Goal: Subscribe to service/newsletter

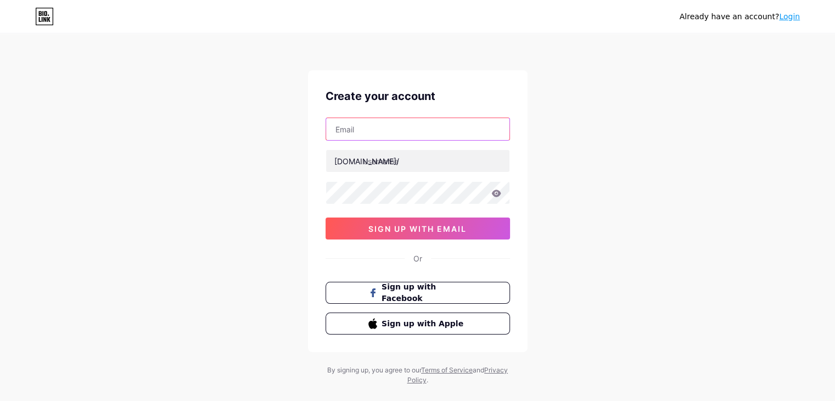
click at [399, 136] on input "text" at bounding box center [417, 129] width 183 height 22
type input "[EMAIL_ADDRESS][DOMAIN_NAME]"
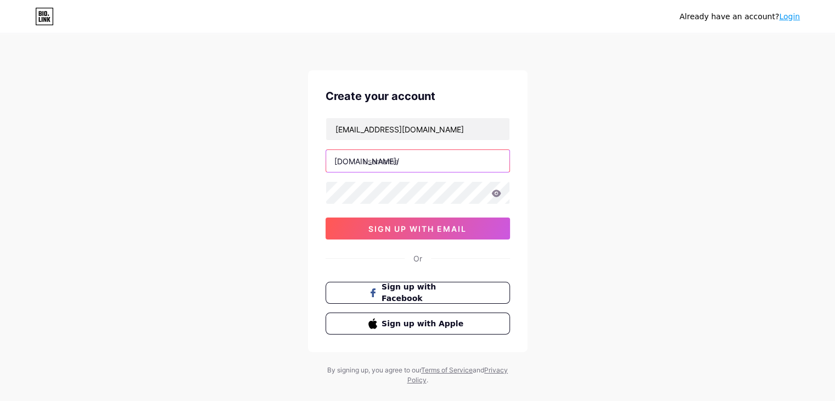
click at [397, 163] on input "text" at bounding box center [417, 161] width 183 height 22
type input "vipaasana"
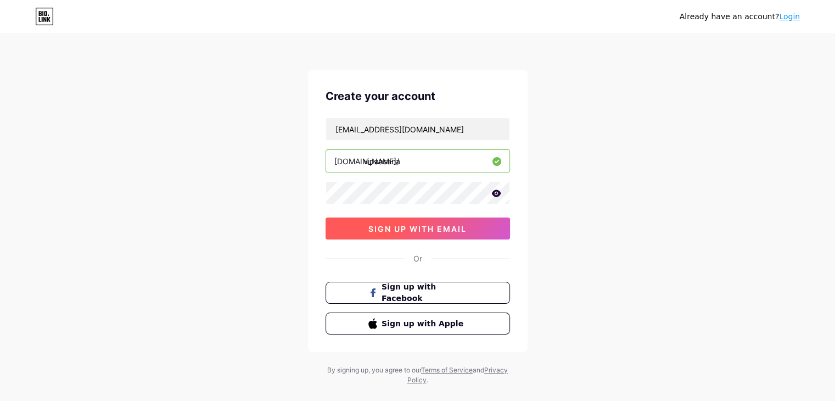
click at [467, 233] on button "sign up with email" at bounding box center [418, 228] width 184 height 22
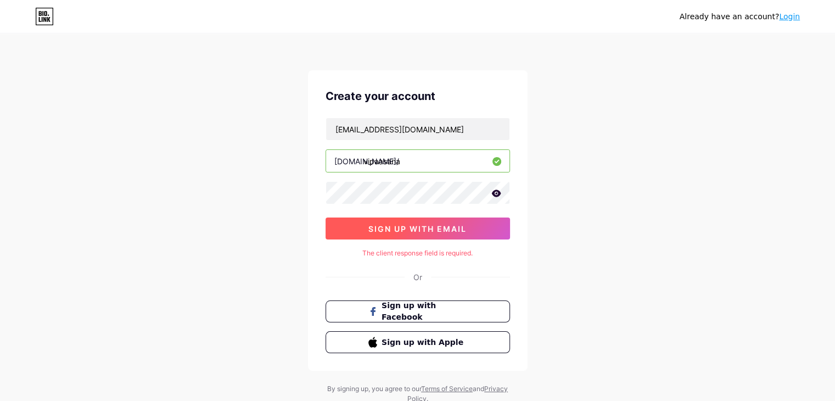
click at [429, 231] on span "sign up with email" at bounding box center [417, 228] width 98 height 9
click at [492, 189] on icon at bounding box center [496, 193] width 10 height 8
click at [444, 235] on button "sign up with email" at bounding box center [418, 228] width 184 height 22
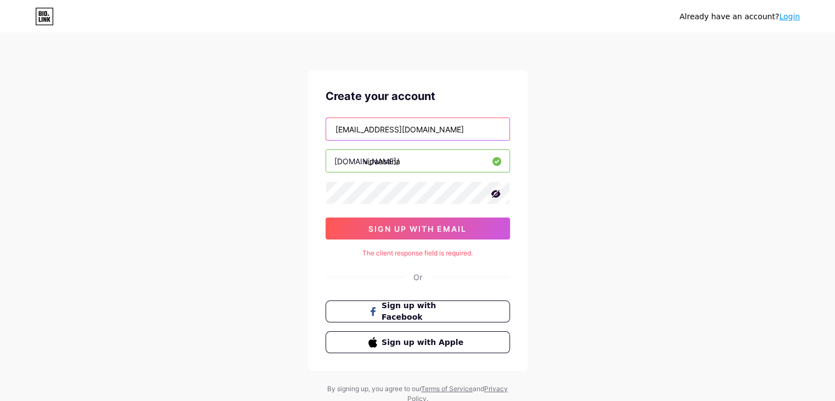
click at [423, 130] on input "[EMAIL_ADDRESS][DOMAIN_NAME]" at bounding box center [417, 129] width 183 height 22
paste input "[EMAIL_ADDRESS][DOMAIN_NAME]"
type input "[EMAIL_ADDRESS][DOMAIN_NAME]"
click at [413, 153] on input "vipaasana" at bounding box center [417, 161] width 183 height 22
paste input "vipaasana"
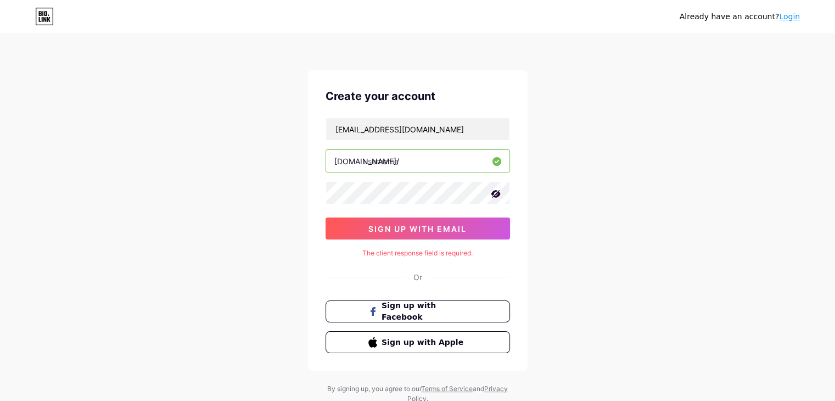
type input "vipaasana"
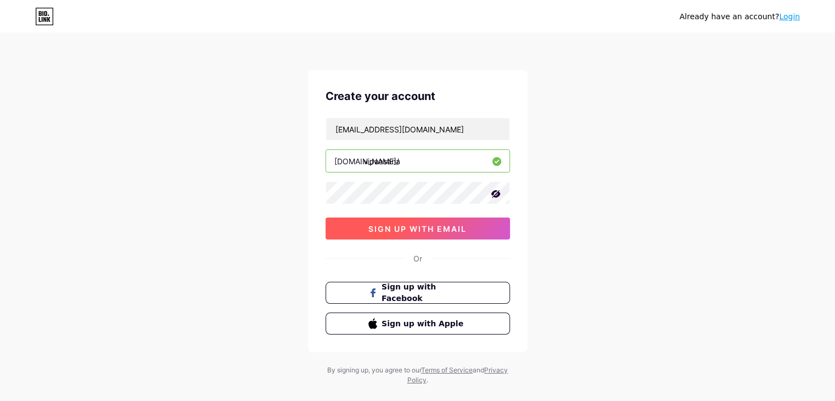
click at [415, 226] on span "sign up with email" at bounding box center [417, 228] width 98 height 9
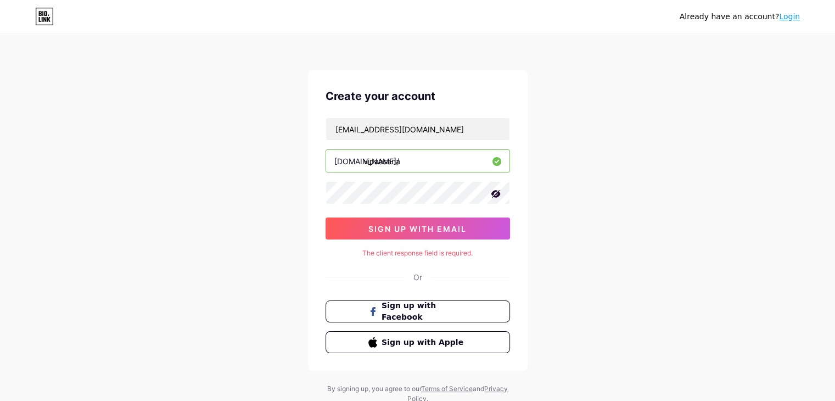
click at [793, 16] on link "Login" at bounding box center [789, 16] width 21 height 9
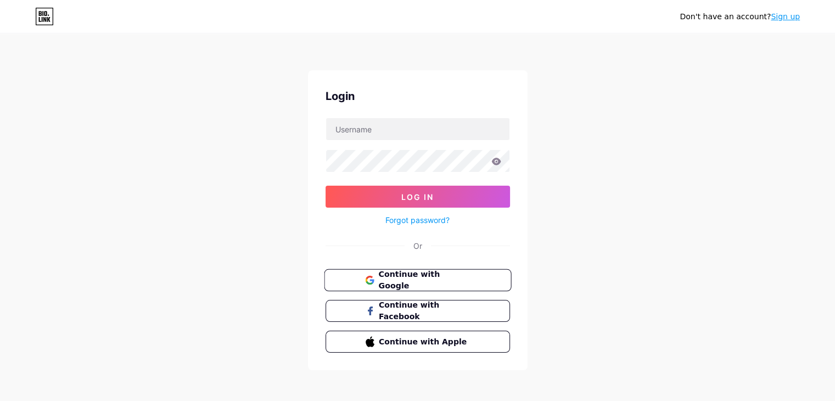
click at [431, 271] on button "Continue with Google" at bounding box center [417, 280] width 187 height 23
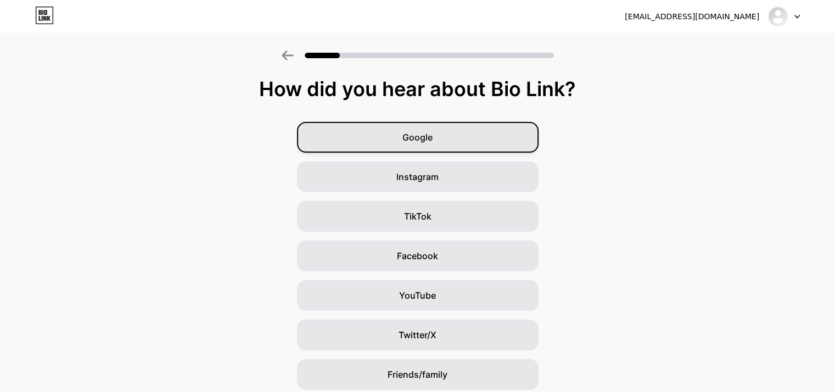
click at [497, 142] on div "Google" at bounding box center [418, 137] width 242 height 31
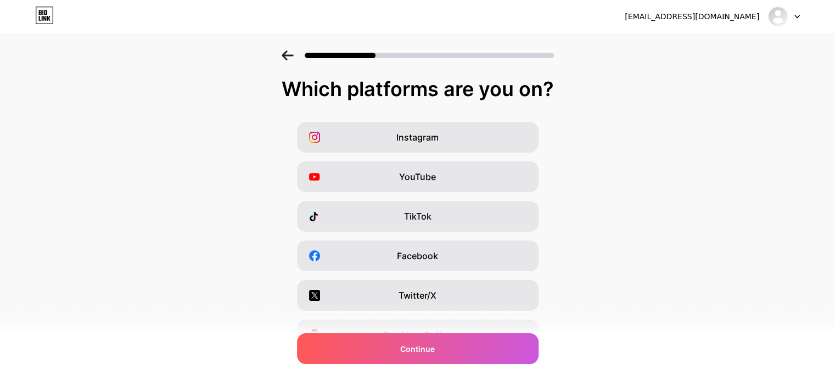
scroll to position [42, 0]
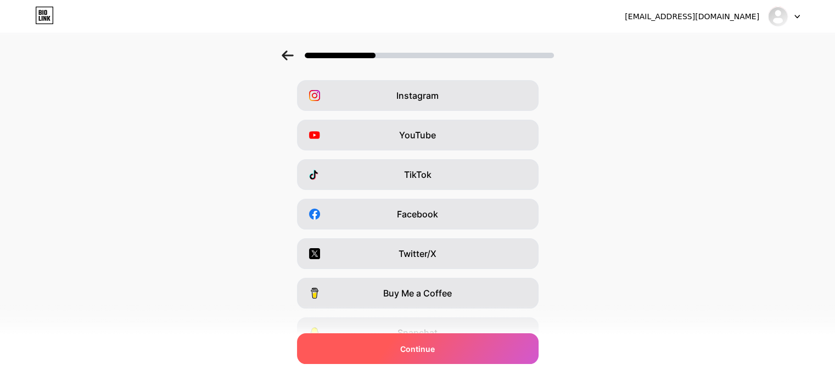
click at [420, 345] on span "Continue" at bounding box center [417, 349] width 35 height 12
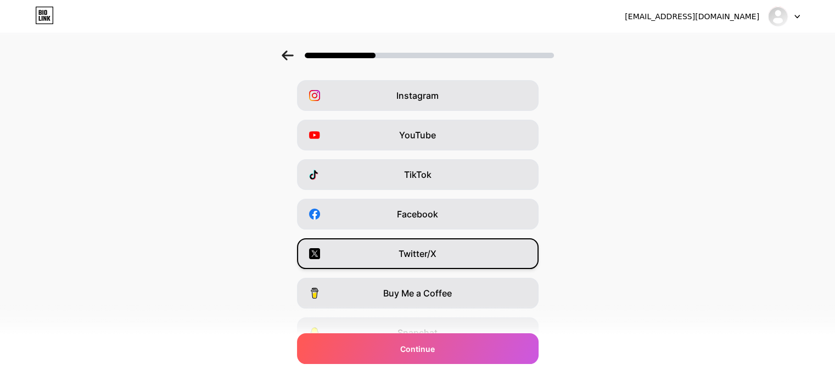
scroll to position [136, 0]
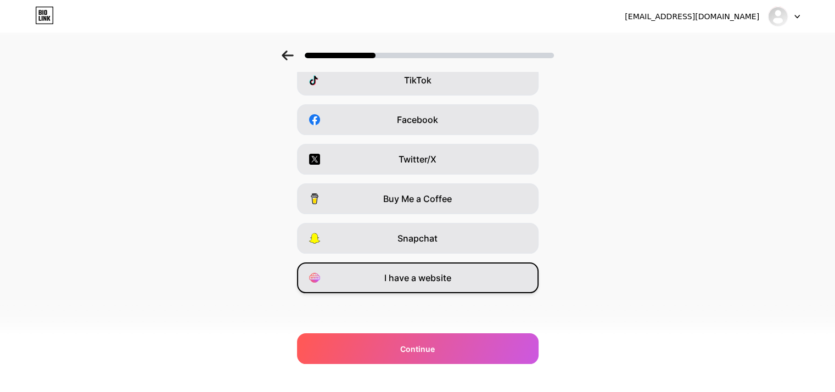
click at [444, 289] on div "I have a website" at bounding box center [418, 277] width 242 height 31
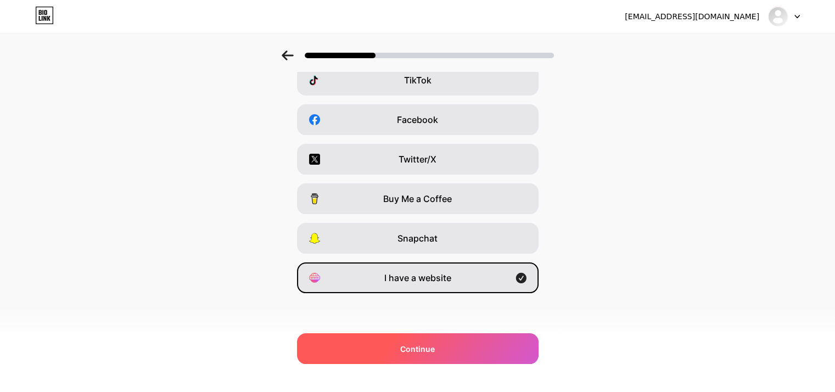
click at [435, 346] on span "Continue" at bounding box center [417, 349] width 35 height 12
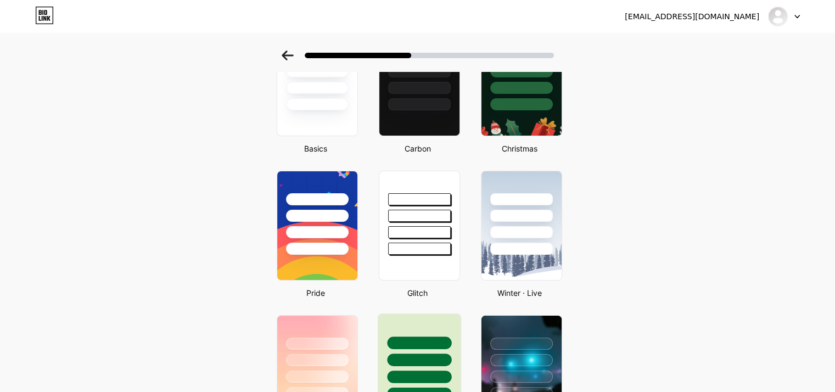
scroll to position [183, 0]
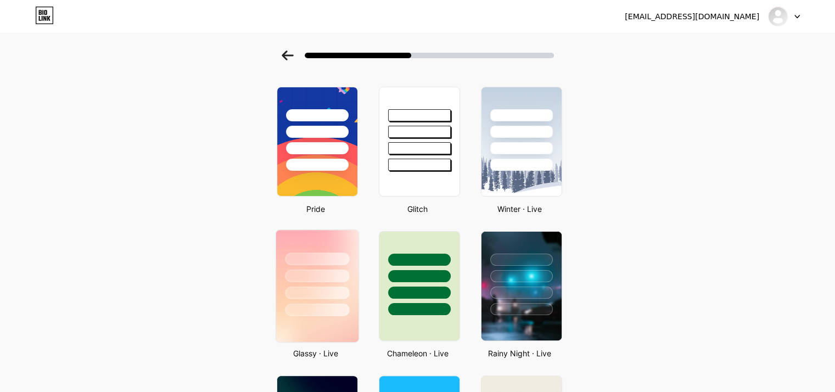
click at [349, 271] on div at bounding box center [317, 276] width 64 height 13
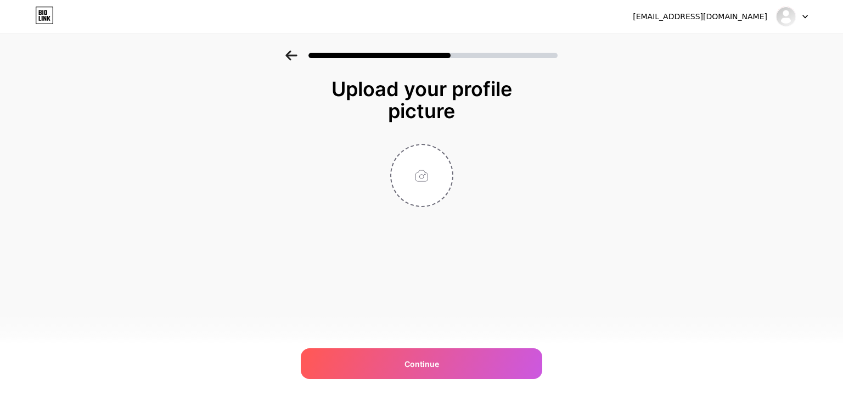
click at [395, 144] on div at bounding box center [422, 175] width 220 height 63
click at [417, 173] on input "file" at bounding box center [421, 175] width 61 height 61
type input "C:\fakepath\Logo-Circle.jpg"
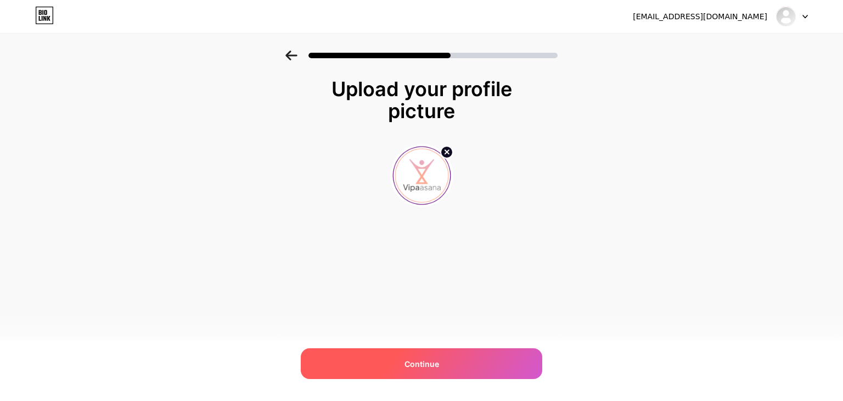
click at [467, 357] on div "Continue" at bounding box center [422, 363] width 242 height 31
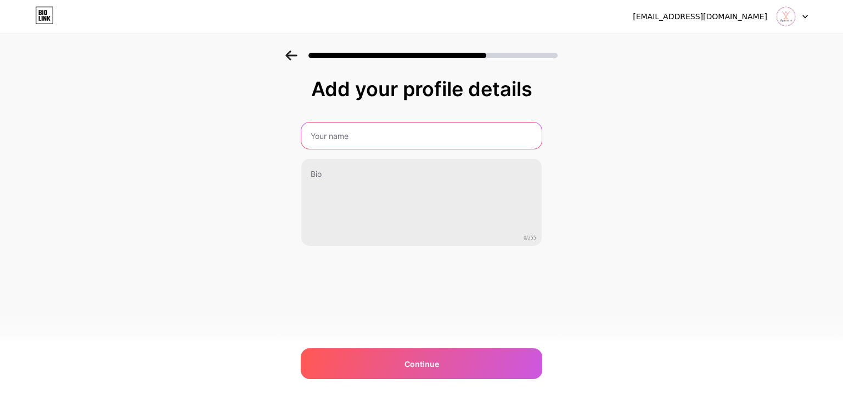
click at [340, 136] on input "text" at bounding box center [421, 135] width 240 height 26
type input "Vipaasana"
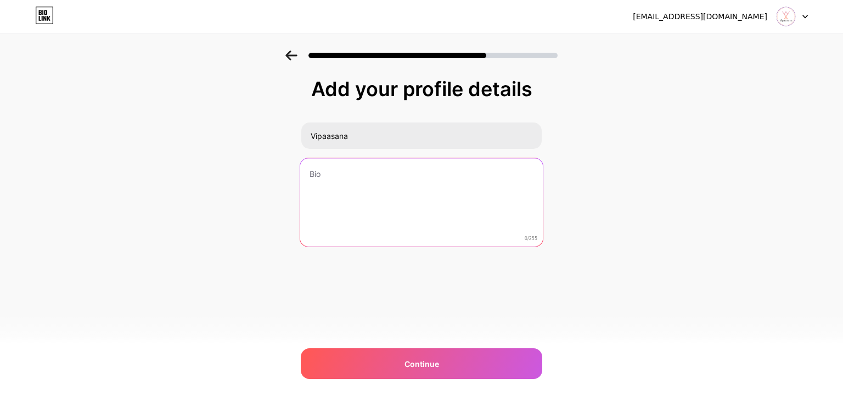
click at [358, 183] on textarea at bounding box center [421, 202] width 243 height 89
paste textarea "Choose the Best Online Yoga Classes and meditation for true health—free from me…"
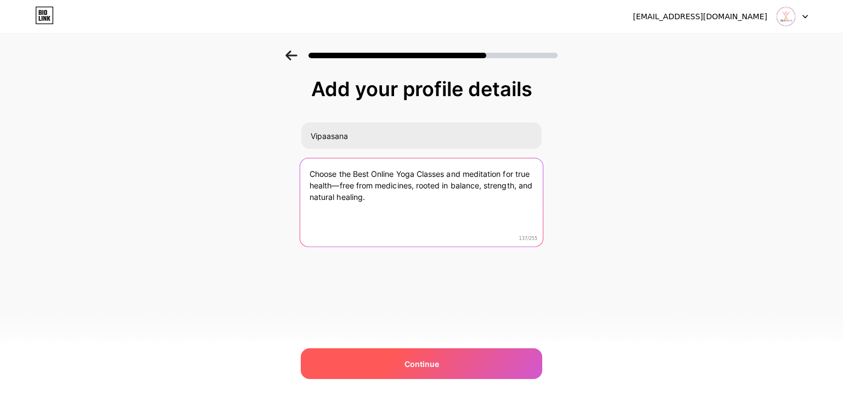
type textarea "Choose the Best Online Yoga Classes and meditation for true health—free from me…"
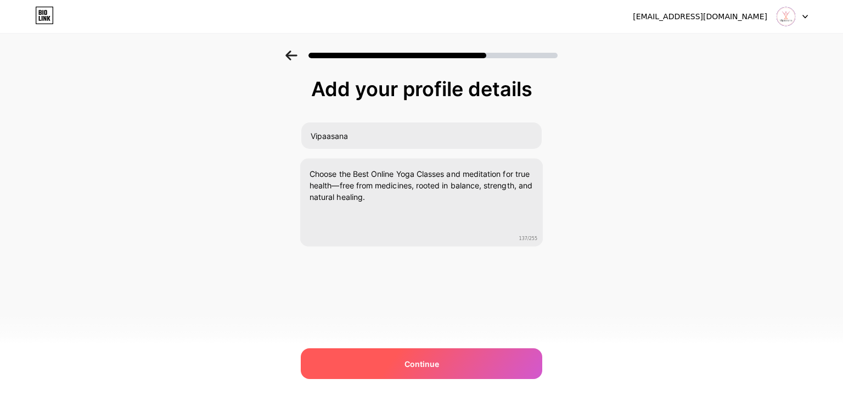
click at [405, 359] on span "Continue" at bounding box center [422, 364] width 35 height 12
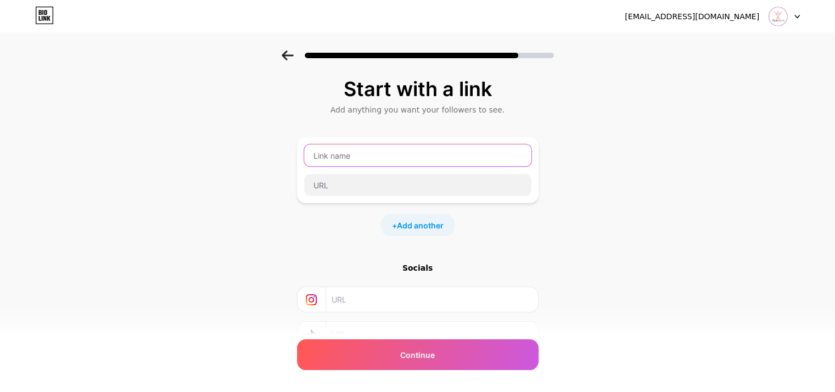
click at [367, 160] on input "text" at bounding box center [417, 155] width 227 height 22
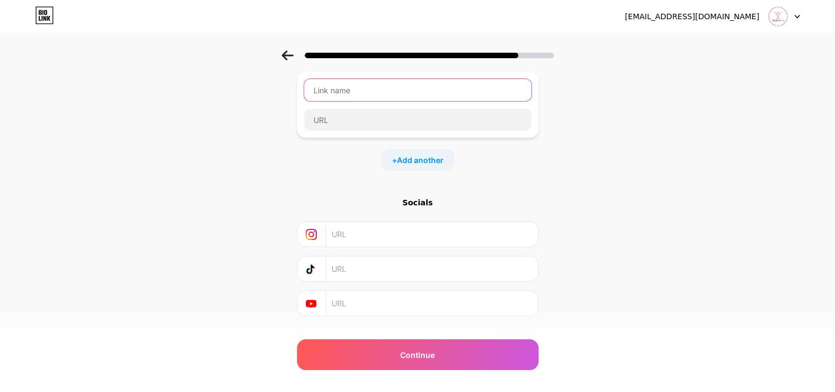
scroll to position [87, 0]
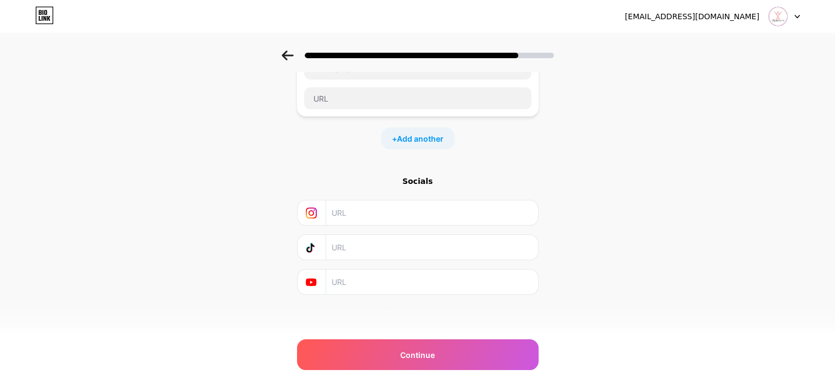
click at [447, 226] on div "Socials" at bounding box center [418, 235] width 242 height 119
click at [409, 221] on input "text" at bounding box center [431, 212] width 199 height 25
paste input "[URL][DOMAIN_NAME]"
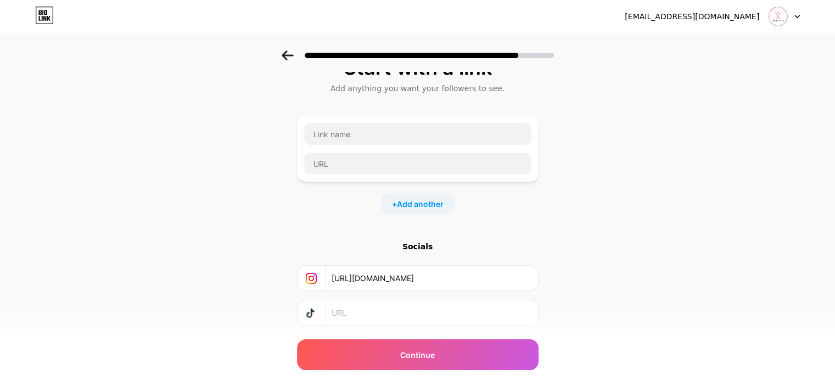
scroll to position [0, 0]
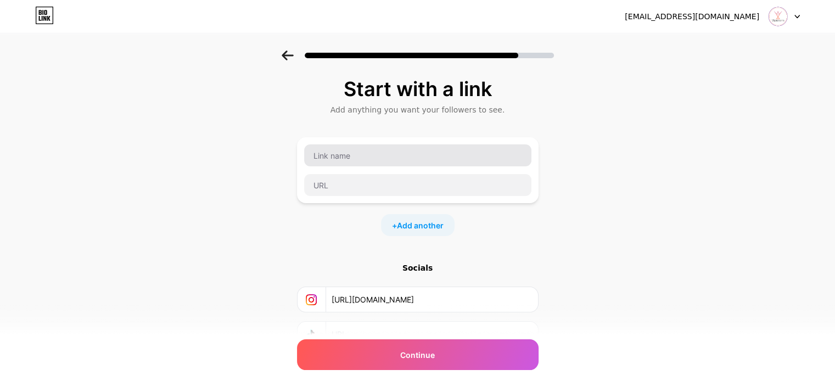
type input "[URL][DOMAIN_NAME]"
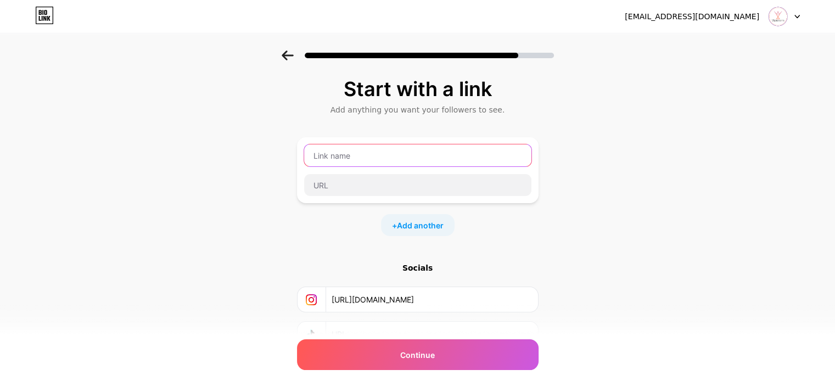
click at [395, 159] on input "text" at bounding box center [417, 155] width 227 height 22
click at [373, 149] on input "text" at bounding box center [417, 155] width 227 height 22
click at [371, 148] on input "text" at bounding box center [417, 155] width 227 height 22
click at [374, 159] on input "text" at bounding box center [417, 155] width 227 height 22
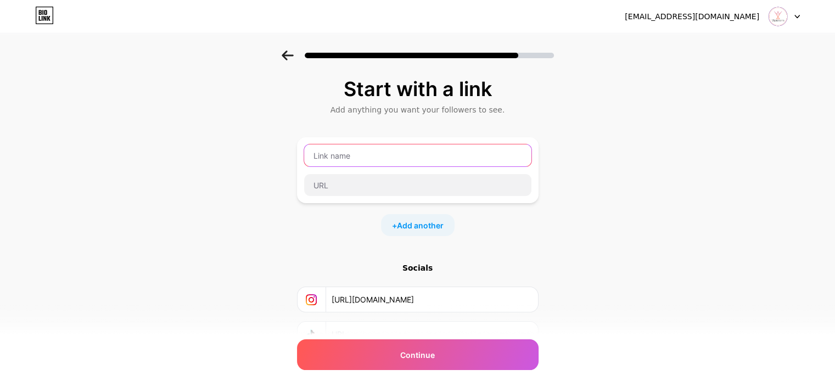
click at [424, 159] on input "text" at bounding box center [417, 155] width 227 height 22
type input "Online Yoga Classes"
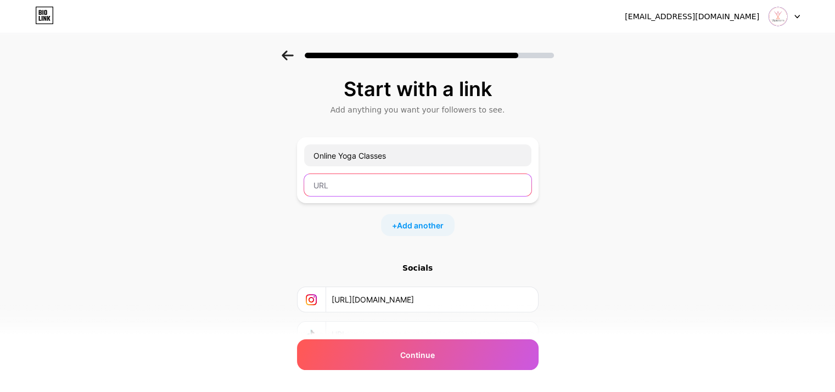
paste input "[URL][DOMAIN_NAME]"
type input "[URL][DOMAIN_NAME]"
click at [438, 238] on div "Start with a link Add anything you want your followers to see. Online Yoga Clas…" at bounding box center [418, 230] width 242 height 304
click at [440, 233] on div "+ Add another" at bounding box center [418, 225] width 74 height 22
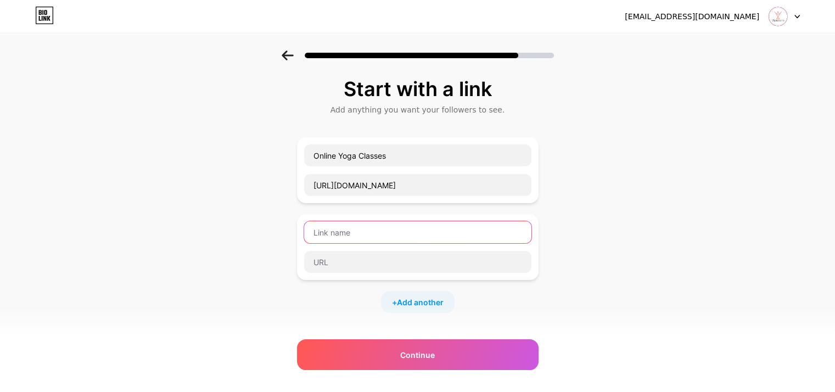
click at [399, 239] on input "text" at bounding box center [417, 232] width 227 height 22
paste input "[URL][DOMAIN_NAME]"
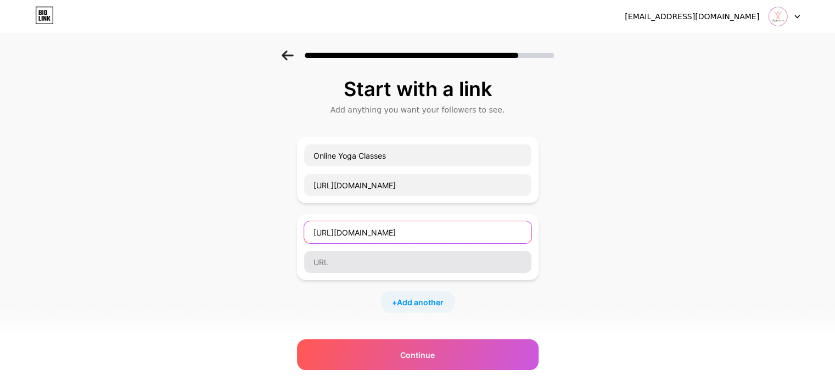
type input "[URL][DOMAIN_NAME]"
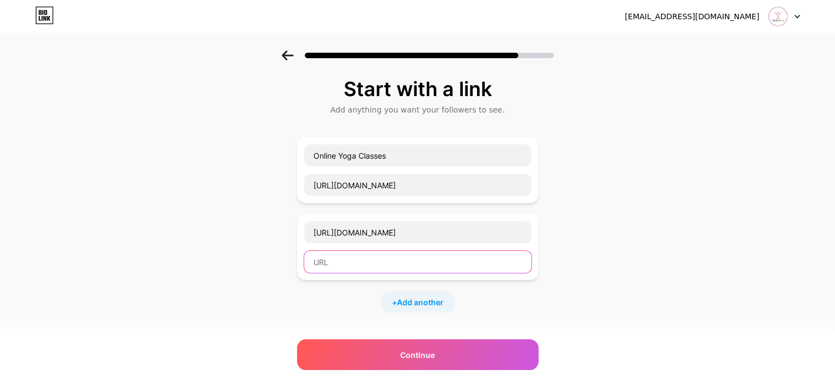
click at [391, 257] on input "text" at bounding box center [417, 262] width 227 height 22
paste input "[URL][DOMAIN_NAME]"
type input "[URL][DOMAIN_NAME]"
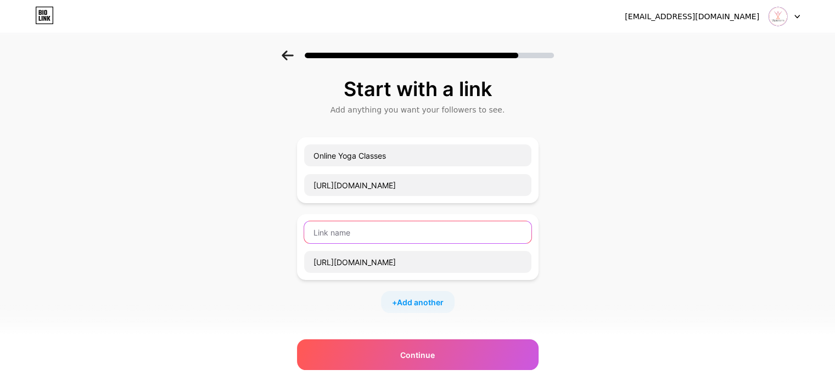
click at [386, 238] on input "text" at bounding box center [417, 232] width 227 height 22
type input "Live Yoga Classes Online"
click at [389, 297] on div "+ Add another" at bounding box center [418, 302] width 74 height 22
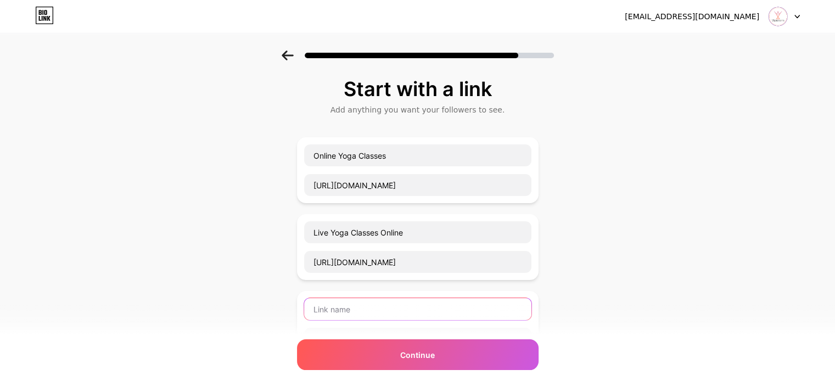
click at [366, 301] on input "text" at bounding box center [417, 309] width 227 height 22
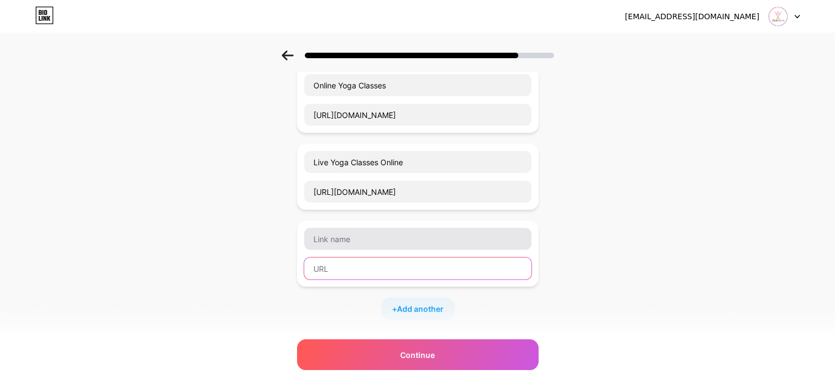
scroll to position [91, 0]
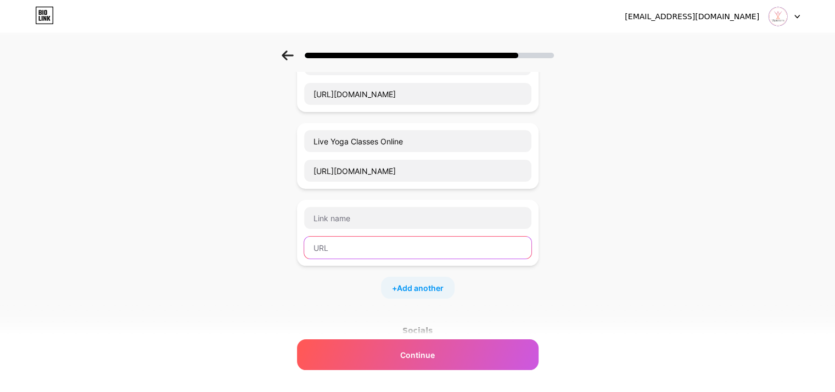
click at [358, 241] on input "text" at bounding box center [417, 248] width 227 height 22
paste input "[URL][DOMAIN_NAME]"
paste input "[DOMAIN_NAME][URL]"
type input "[URL][DOMAIN_NAME]"
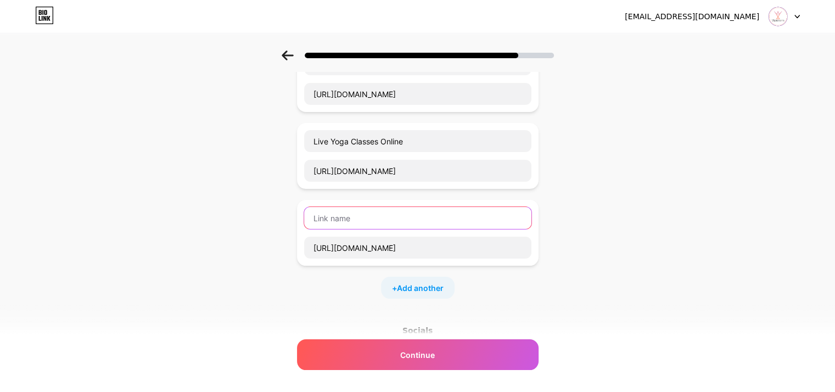
click at [372, 218] on input "text" at bounding box center [417, 218] width 227 height 22
paste input "Best Online Yoga Subscription"
type input "Best Online Yoga Subscription"
click at [435, 288] on span "Add another" at bounding box center [420, 288] width 47 height 12
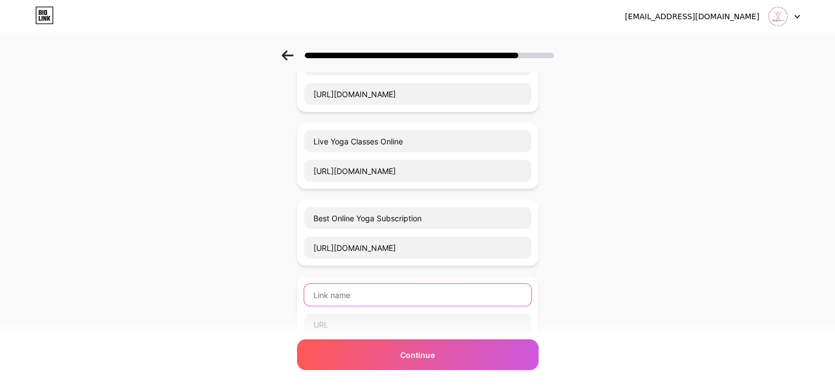
click at [382, 296] on input "text" at bounding box center [417, 295] width 227 height 22
paste input "Yoga Subscription"
type input "Yoga Subscription"
click at [358, 328] on input "text" at bounding box center [417, 324] width 227 height 22
paste input "[URL][DOMAIN_NAME]"
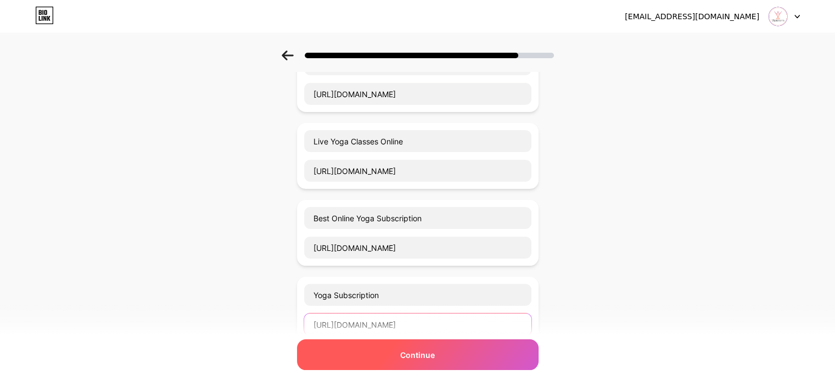
type input "[URL][DOMAIN_NAME]"
click at [421, 346] on div "Continue" at bounding box center [418, 354] width 242 height 31
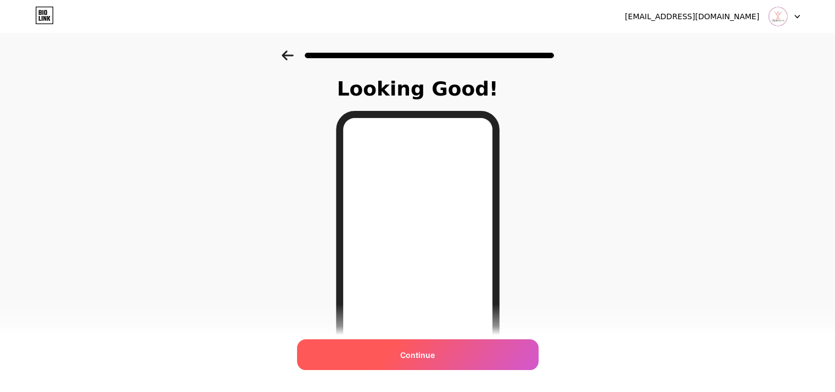
scroll to position [159, 0]
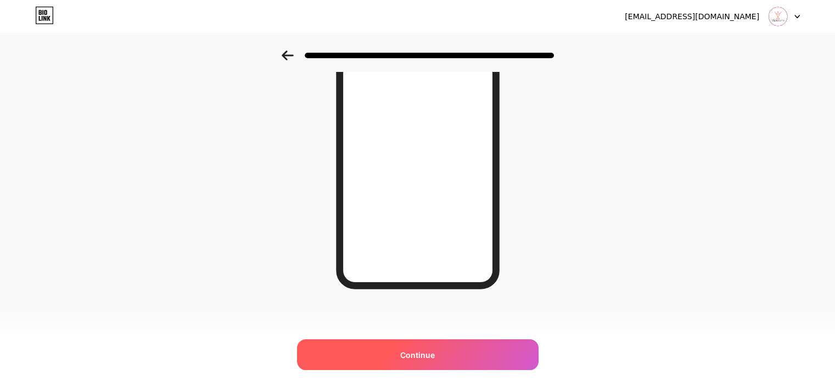
click at [450, 357] on div "Continue" at bounding box center [418, 354] width 242 height 31
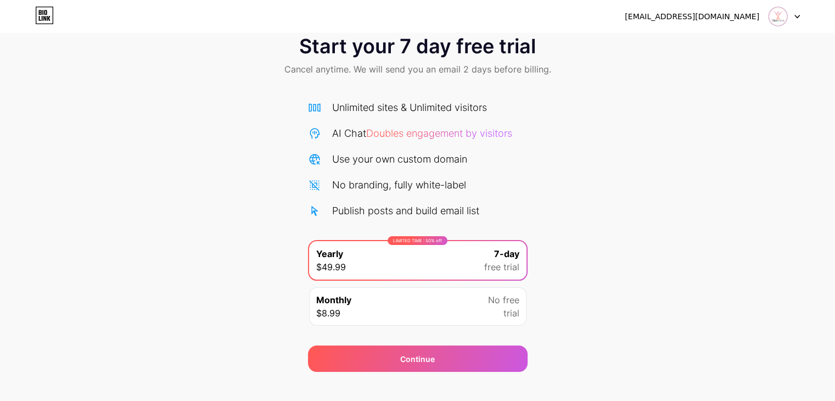
scroll to position [41, 0]
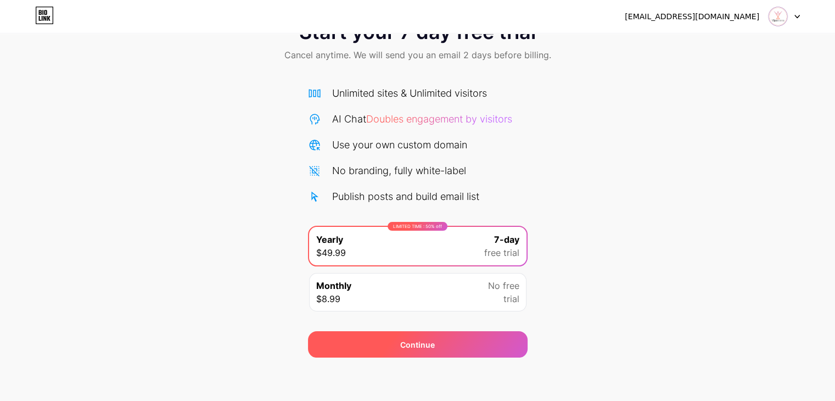
click at [442, 337] on div "Continue" at bounding box center [418, 344] width 220 height 26
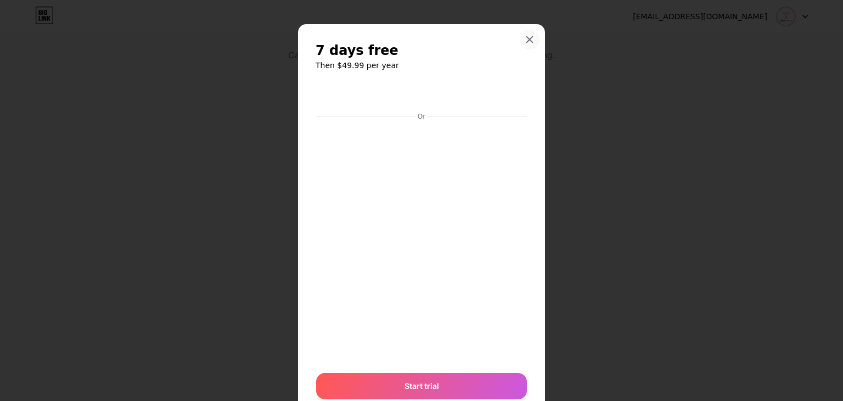
click at [527, 44] on div at bounding box center [530, 40] width 20 height 20
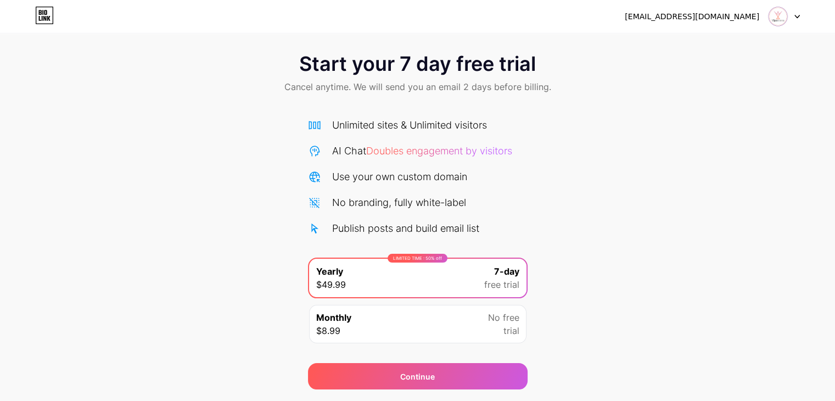
scroll to position [0, 0]
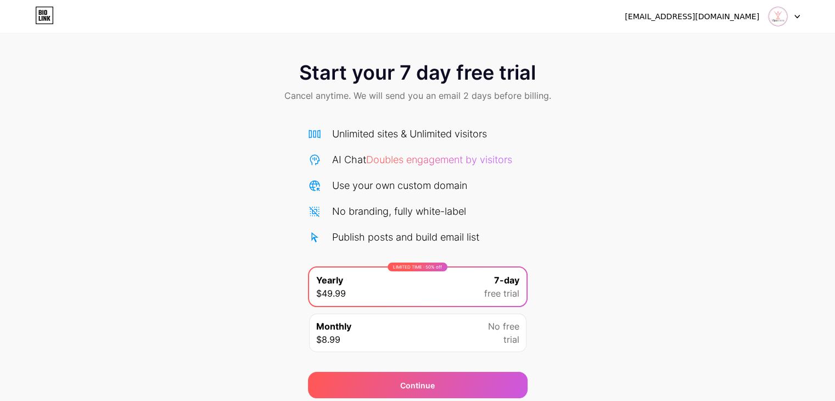
click at [48, 16] on icon at bounding box center [44, 16] width 19 height 18
click at [783, 19] on img at bounding box center [777, 16] width 21 height 21
click at [227, 102] on div "Start your 7 day free trial Cancel anytime. We will send you an email 2 days be…" at bounding box center [417, 83] width 835 height 65
click at [49, 31] on div "[EMAIL_ADDRESS][DOMAIN_NAME] Logout" at bounding box center [417, 16] width 835 height 33
click at [49, 20] on icon at bounding box center [44, 16] width 19 height 18
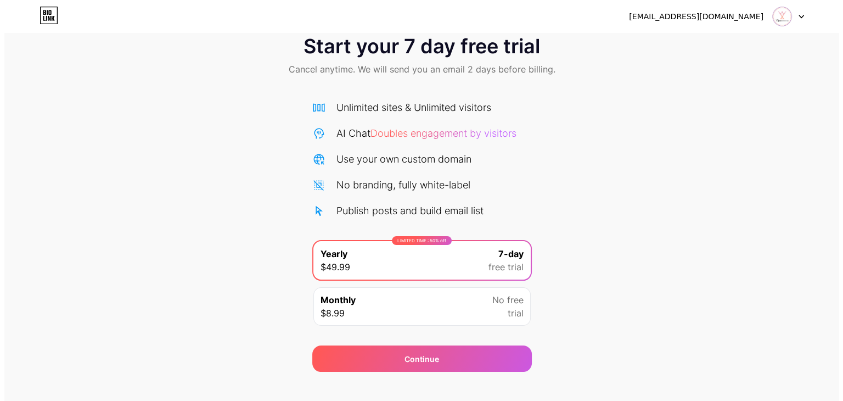
scroll to position [41, 0]
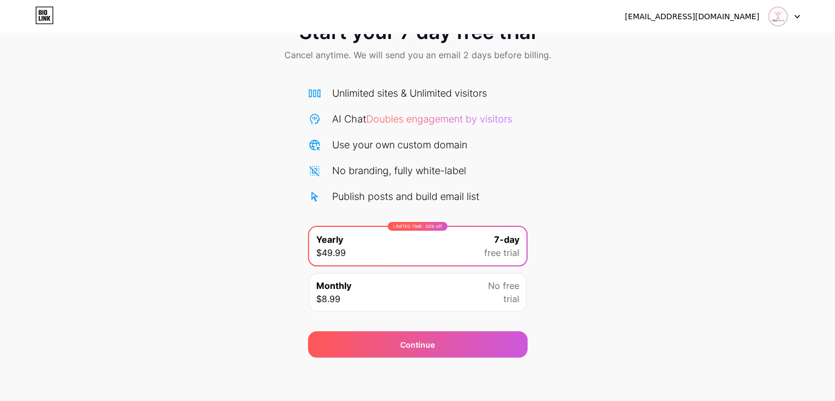
click at [405, 301] on div "Monthly $8.99 No free trial" at bounding box center [417, 292] width 217 height 38
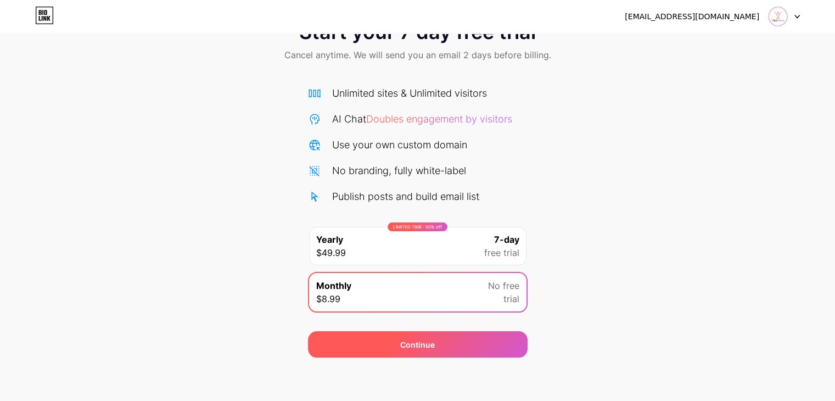
click at [401, 343] on div "Continue" at bounding box center [417, 345] width 35 height 12
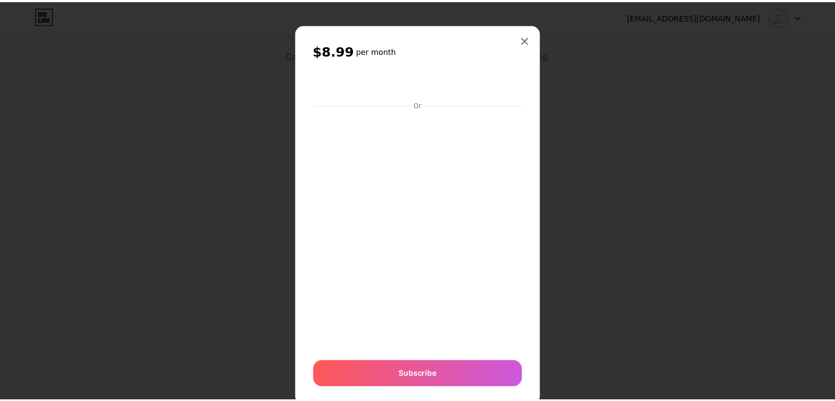
scroll to position [29, 0]
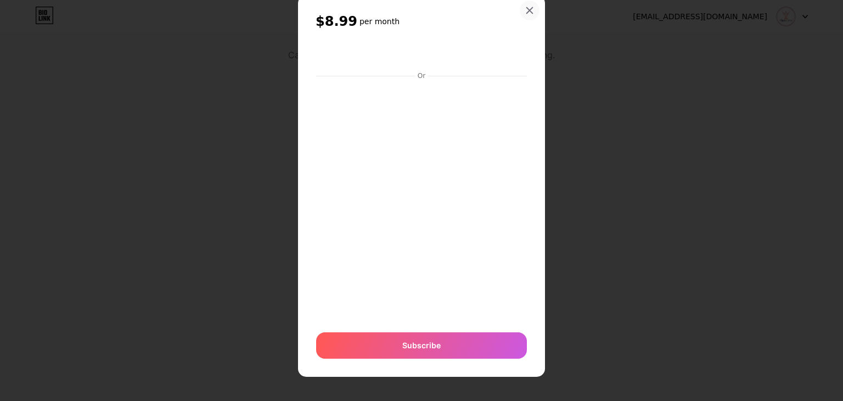
click at [531, 5] on div at bounding box center [530, 11] width 20 height 20
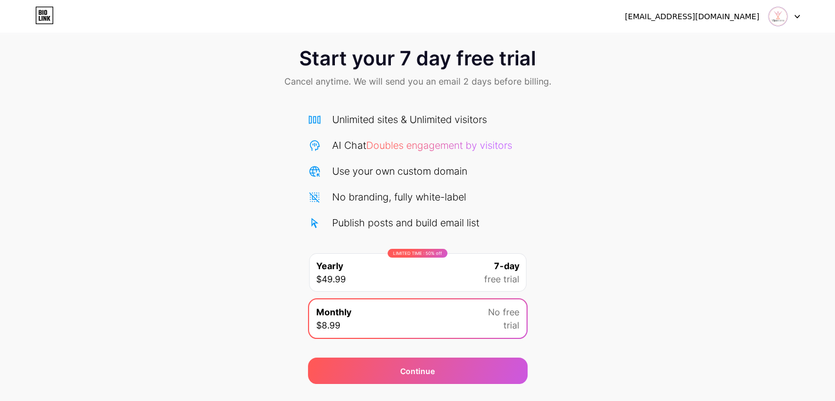
scroll to position [0, 0]
